Goal: Communication & Community: Ask a question

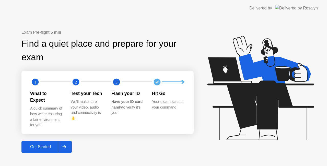
click at [51, 145] on div "Get Started" at bounding box center [40, 147] width 35 height 5
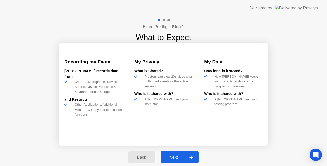
click at [173, 157] on div "Next" at bounding box center [173, 157] width 23 height 5
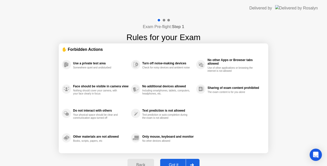
click at [179, 163] on div "Got it" at bounding box center [174, 165] width 24 height 5
select select "**********"
select select "*******"
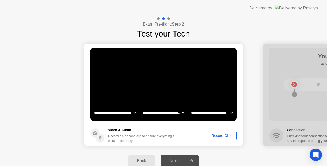
click at [212, 136] on div "Record Clip" at bounding box center [220, 136] width 27 height 4
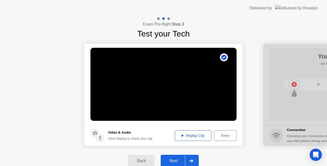
click at [177, 162] on div "Next" at bounding box center [173, 161] width 23 height 5
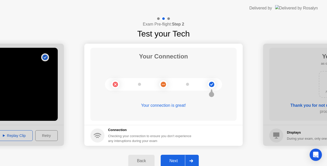
click at [178, 162] on div "Next" at bounding box center [173, 161] width 23 height 5
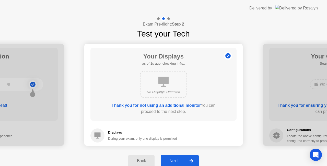
click at [178, 162] on div "Next" at bounding box center [173, 161] width 23 height 5
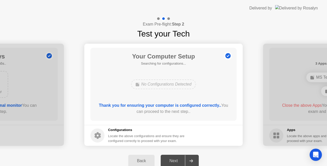
click at [173, 162] on div "Next" at bounding box center [173, 161] width 23 height 5
click at [97, 138] on icon at bounding box center [98, 135] width 6 height 7
click at [182, 160] on div "Next" at bounding box center [173, 161] width 23 height 5
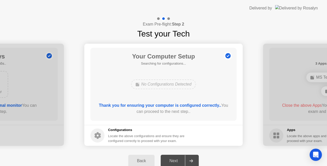
click at [165, 105] on b "Thank you for ensuring your computer is configured correctly.." at bounding box center [160, 105] width 122 height 4
click at [175, 86] on div "No Configurations Detected" at bounding box center [163, 84] width 65 height 10
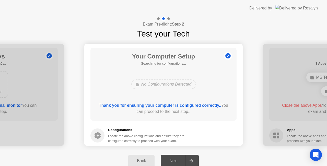
click at [175, 86] on div "No Configurations Detected" at bounding box center [163, 84] width 65 height 10
click at [173, 162] on div "Next" at bounding box center [173, 161] width 23 height 5
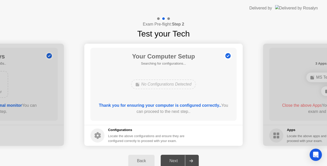
click at [144, 160] on div "Back" at bounding box center [141, 161] width 23 height 5
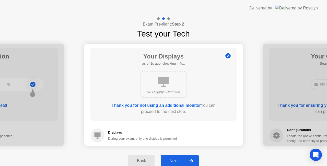
click at [170, 163] on div "Next" at bounding box center [173, 161] width 23 height 5
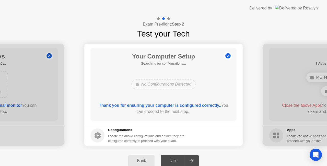
click at [185, 162] on div "Next" at bounding box center [173, 161] width 23 height 5
click at [193, 104] on b "Thank you for ensuring your computer is configured correctly.." at bounding box center [160, 105] width 122 height 4
click at [160, 85] on div "No Configurations Detected" at bounding box center [163, 84] width 65 height 10
click at [175, 163] on div "Next" at bounding box center [173, 161] width 23 height 5
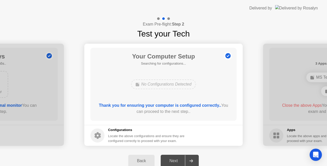
click at [141, 159] on div "Back" at bounding box center [141, 161] width 23 height 5
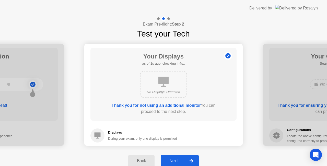
click at [128, 126] on footer "Displays During your exam, only one display is permitted" at bounding box center [163, 135] width 158 height 21
click at [179, 157] on button "Next" at bounding box center [180, 161] width 38 height 12
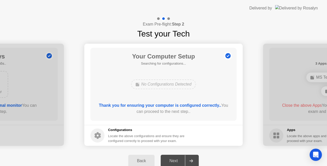
click at [186, 104] on b "Thank you for ensuring your computer is configured correctly.." at bounding box center [160, 105] width 122 height 4
click at [312, 157] on div "Open Intercom Messenger" at bounding box center [316, 155] width 14 height 14
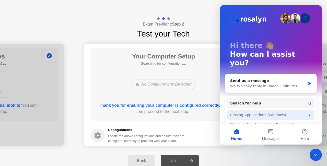
click at [277, 112] on div "Closing Applications (Windows)" at bounding box center [267, 114] width 75 height 5
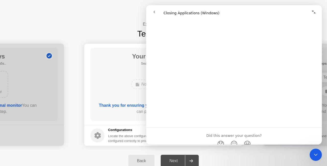
scroll to position [613, 0]
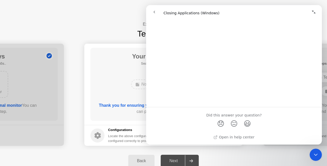
click at [315, 159] on div "Close Intercom Messenger" at bounding box center [316, 155] width 12 height 12
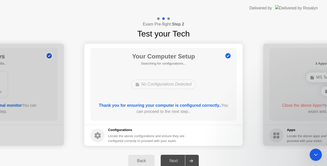
scroll to position [0, 0]
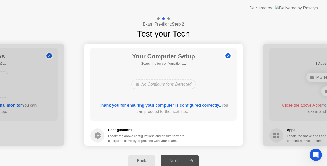
click at [315, 159] on div "Open Intercom Messenger" at bounding box center [315, 154] width 17 height 17
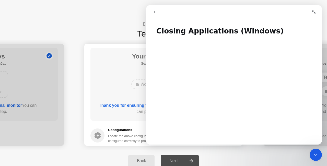
click at [150, 10] on button "go back" at bounding box center [154, 12] width 10 height 10
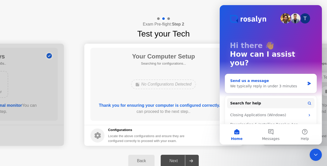
click at [275, 84] on div "We typically reply in under 3 minutes" at bounding box center [267, 86] width 75 height 5
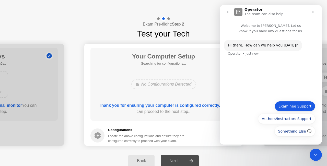
click at [293, 108] on button "Examinee Support" at bounding box center [295, 106] width 41 height 10
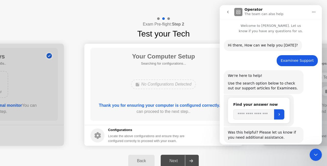
scroll to position [27, 0]
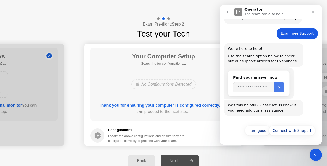
click at [281, 87] on icon "Submit" at bounding box center [279, 87] width 4 height 4
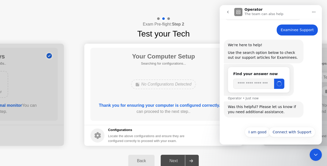
scroll to position [32, 0]
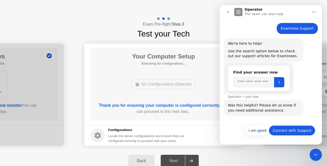
click at [289, 130] on button "Connect with Support" at bounding box center [292, 130] width 46 height 10
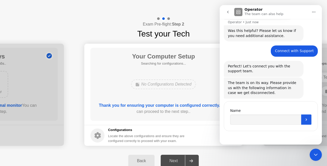
scroll to position [107, 0]
click at [267, 122] on input "Name" at bounding box center [265, 120] width 71 height 10
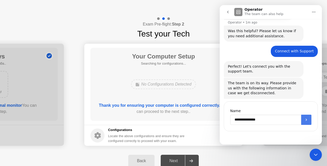
type input "**********"
click at [310, 120] on button "Submit" at bounding box center [306, 120] width 10 height 10
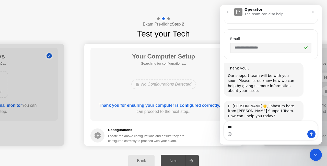
scroll to position [220, 0]
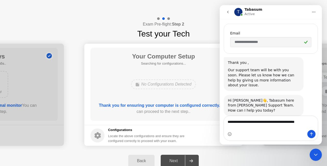
type textarea "**********"
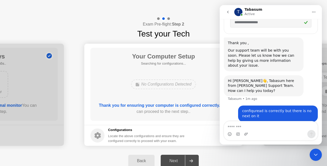
scroll to position [240, 0]
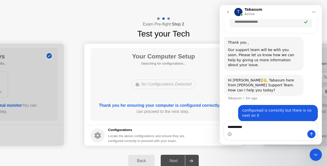
type textarea "**********"
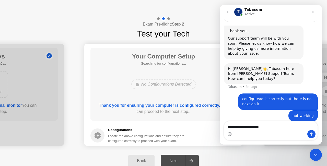
type textarea "**********"
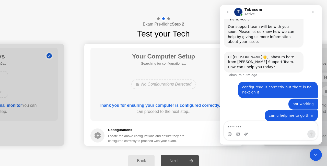
click at [160, 100] on div "Your Computer Setup Searching for configurations... No Configurations Detected …" at bounding box center [163, 84] width 146 height 73
click at [138, 159] on div "Back" at bounding box center [141, 161] width 23 height 5
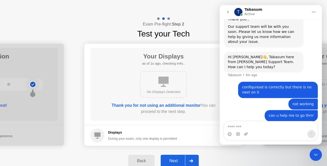
click at [191, 161] on icon at bounding box center [191, 160] width 4 height 3
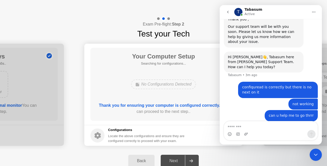
click at [191, 161] on icon at bounding box center [191, 160] width 4 height 3
click at [173, 94] on div "Your Computer Setup Searching for configurations... No Configurations Detected …" at bounding box center [163, 84] width 146 height 73
click at [215, 138] on footer "Configurations Locate the above configurations and ensure they are configured c…" at bounding box center [163, 135] width 158 height 21
click at [230, 12] on button "go back" at bounding box center [228, 12] width 10 height 10
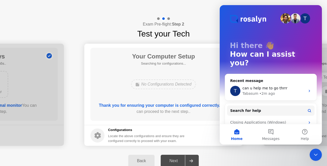
click at [196, 25] on div "Exam Pre-flight: Step 2 Test your Tech" at bounding box center [163, 28] width 327 height 24
click at [195, 25] on div "Exam Pre-flight: Step 2 Test your Tech" at bounding box center [163, 28] width 327 height 24
click at [297, 22] on img "Intercom messenger" at bounding box center [295, 18] width 10 height 10
click at [200, 70] on div "Your Computer Setup Searching for configurations... No Configurations Detected …" at bounding box center [163, 84] width 146 height 73
click at [315, 155] on icon "Close Intercom Messenger" at bounding box center [316, 155] width 4 height 2
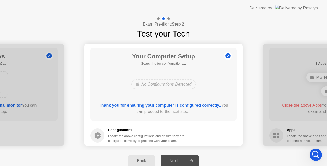
click at [173, 104] on b "Thank you for ensuring your computer is configured correctly.." at bounding box center [160, 105] width 122 height 4
click at [143, 160] on div "Back" at bounding box center [141, 161] width 23 height 5
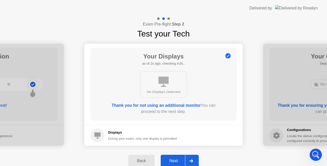
click at [157, 105] on b "Thank you for not using an additional monitor" at bounding box center [156, 105] width 89 height 4
click at [179, 160] on div "Next" at bounding box center [173, 161] width 23 height 5
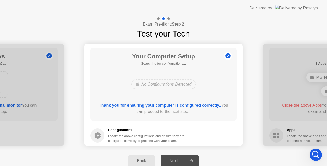
click at [180, 104] on b "Thank you for ensuring your computer is configured correctly.." at bounding box center [160, 105] width 122 height 4
click at [133, 65] on h5 "Searching for configurations..." at bounding box center [163, 63] width 63 height 5
click at [189, 160] on div at bounding box center [191, 161] width 12 height 12
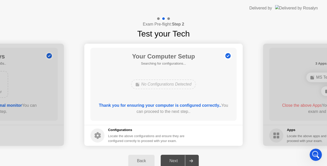
click at [317, 150] on div "Open Intercom Messenger" at bounding box center [315, 154] width 17 height 17
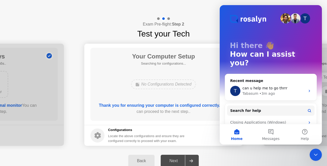
click at [278, 43] on p "Hi there 👋" at bounding box center [271, 45] width 82 height 9
click at [270, 130] on button "1 Messages" at bounding box center [271, 134] width 34 height 20
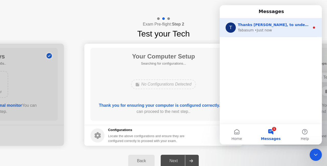
click at [267, 30] on div "• Just now" at bounding box center [263, 30] width 17 height 5
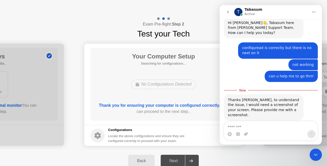
scroll to position [1, 0]
click at [176, 95] on div "Your Computer Setup Searching for configurations... No Configurations Detected …" at bounding box center [163, 84] width 146 height 73
click at [154, 102] on div "Thank you for ensuring your computer is configured correctly.. You can proceed …" at bounding box center [164, 108] width 132 height 12
click at [171, 159] on div "Next" at bounding box center [173, 161] width 23 height 5
click at [93, 72] on div "Your Computer Setup Searching for configurations... No Configurations Detected …" at bounding box center [163, 84] width 146 height 73
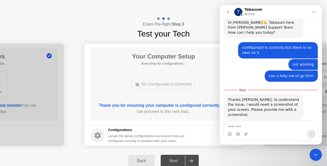
click at [93, 84] on div "Your Computer Setup Searching for configurations... No Configurations Detected …" at bounding box center [163, 84] width 146 height 73
click at [244, 137] on div "Intercom messenger" at bounding box center [270, 134] width 93 height 8
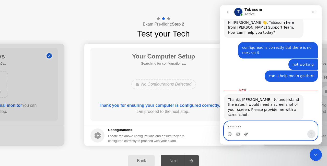
click at [244, 134] on icon "Upload attachment" at bounding box center [246, 134] width 4 height 4
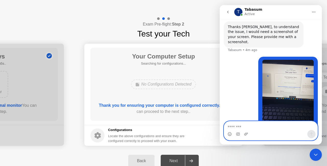
scroll to position [362, 0]
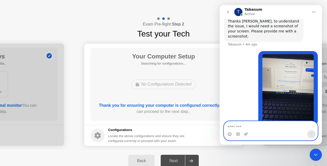
click at [293, 127] on textarea "Message…" at bounding box center [270, 125] width 93 height 9
type textarea "***"
click at [312, 134] on icon "Send a message…" at bounding box center [311, 134] width 4 height 4
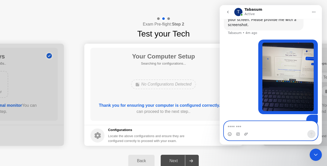
type textarea "*"
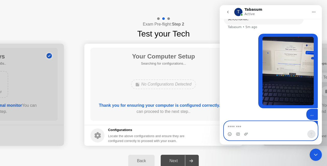
scroll to position [385, 0]
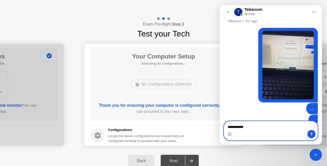
type textarea "**********"
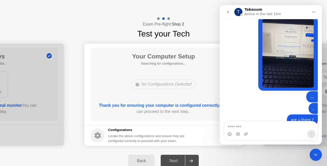
click at [176, 66] on div "Your Computer Setup Searching for configurations... No Configurations Detected …" at bounding box center [163, 84] width 146 height 73
click at [229, 14] on icon "go back" at bounding box center [228, 12] width 4 height 4
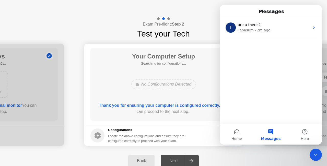
click at [229, 14] on div "Messages" at bounding box center [271, 11] width 96 height 9
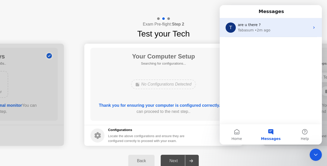
click at [245, 32] on div "Tabasum" at bounding box center [246, 30] width 16 height 5
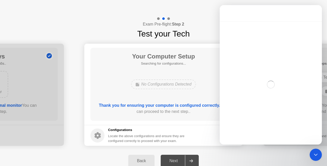
click at [195, 28] on div "Exam Pre-flight: Step 2 Test your Tech" at bounding box center [163, 28] width 327 height 24
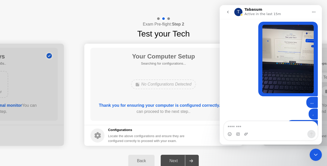
scroll to position [397, 0]
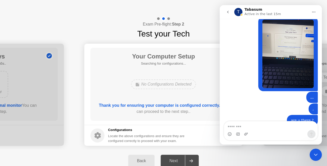
click at [227, 16] on button "go back" at bounding box center [228, 12] width 10 height 10
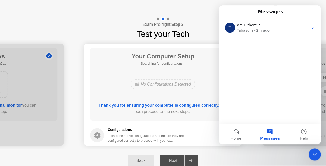
scroll to position [0, 0]
click at [189, 19] on div "Exam Pre-flight: Step 2 Test your Tech" at bounding box center [163, 28] width 327 height 24
click at [317, 156] on icon "Close Intercom Messenger" at bounding box center [316, 155] width 6 height 6
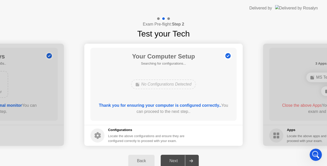
click at [272, 8] on div "Delivered by" at bounding box center [260, 8] width 23 height 6
click at [144, 161] on div "Back" at bounding box center [141, 161] width 23 height 5
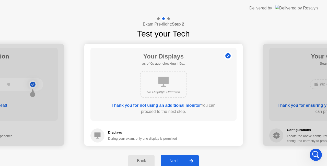
click at [144, 161] on div "Back" at bounding box center [141, 161] width 23 height 5
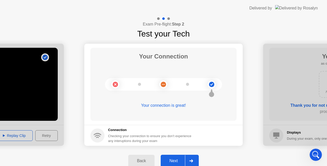
click at [176, 159] on div "Next" at bounding box center [173, 161] width 23 height 5
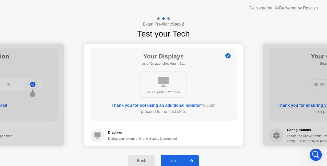
click at [176, 159] on div "Next" at bounding box center [173, 161] width 23 height 5
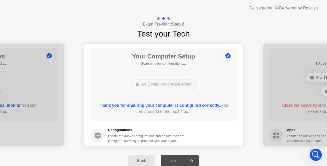
click at [176, 159] on div "Next" at bounding box center [173, 161] width 23 height 5
click at [157, 33] on h1 "Test your Tech" at bounding box center [163, 34] width 53 height 12
click at [98, 139] on circle at bounding box center [97, 135] width 14 height 14
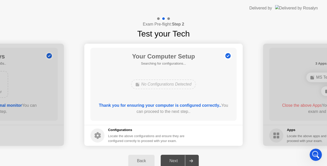
click at [151, 160] on div "Back" at bounding box center [141, 161] width 23 height 5
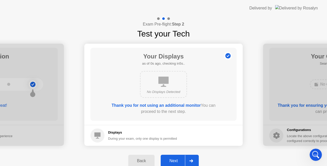
click at [151, 160] on div "Back" at bounding box center [141, 161] width 23 height 5
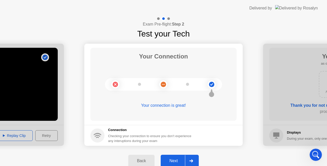
click at [151, 160] on div "Back" at bounding box center [141, 161] width 23 height 5
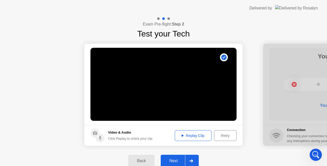
click at [227, 136] on div "Retry" at bounding box center [225, 136] width 19 height 4
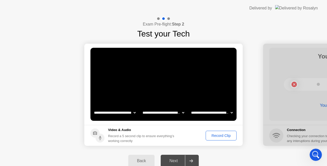
click at [225, 138] on div "Record Clip" at bounding box center [220, 136] width 27 height 4
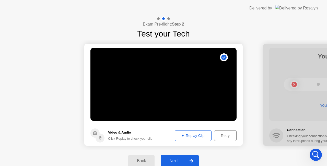
click at [181, 161] on div "Next" at bounding box center [173, 161] width 23 height 5
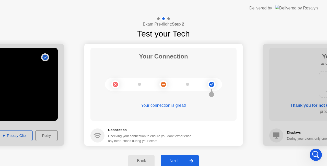
click at [181, 161] on div "Next" at bounding box center [173, 161] width 23 height 5
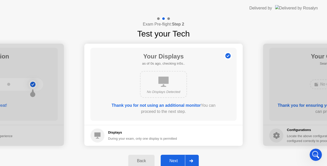
click at [181, 161] on div "Next" at bounding box center [173, 161] width 23 height 5
